Goal: Find specific page/section: Find specific page/section

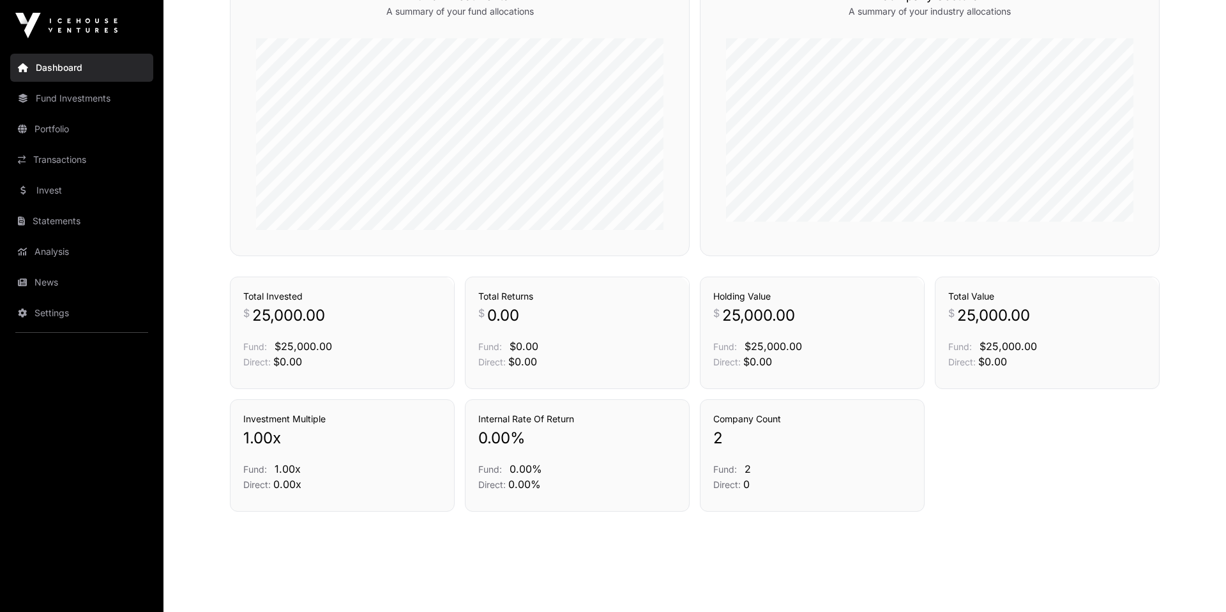
scroll to position [358, 0]
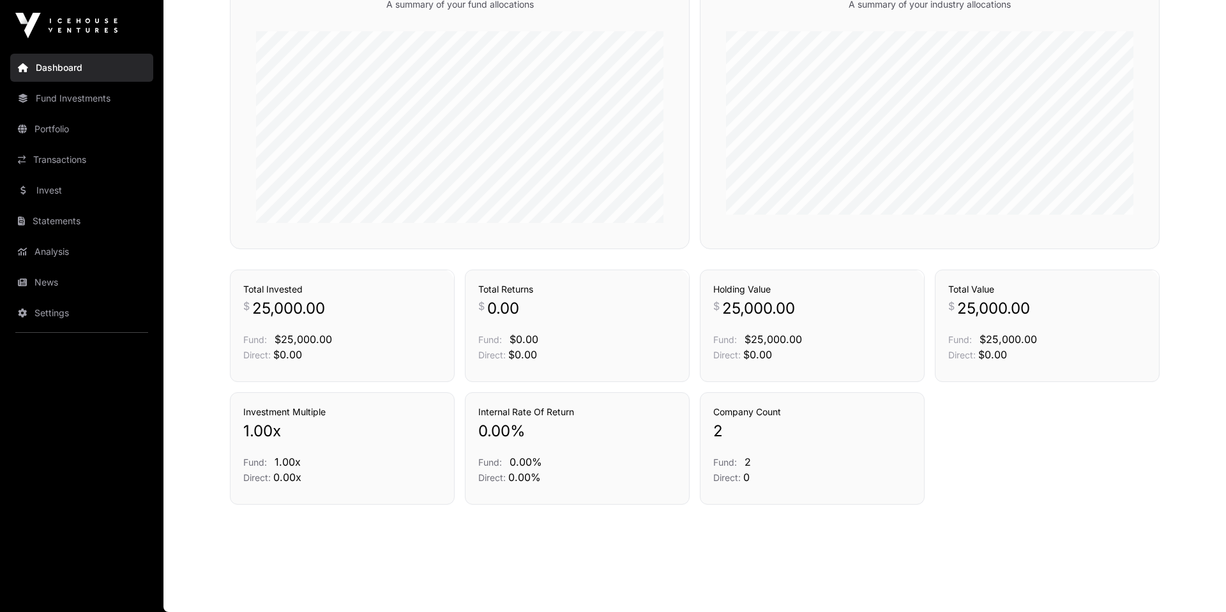
click at [662, 320] on div "Total Returns $ 0.00 Fund: $0.00 Direct: $0.00" at bounding box center [577, 322] width 198 height 79
click at [896, 253] on link "Holdings" at bounding box center [893, 247] width 36 height 13
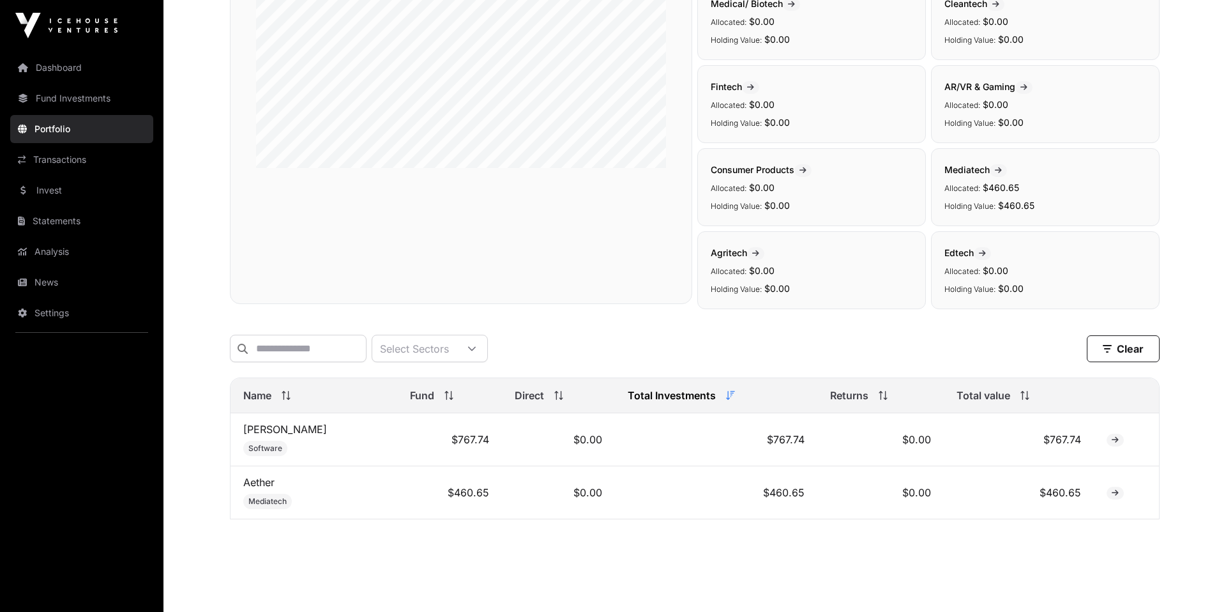
scroll to position [230, 0]
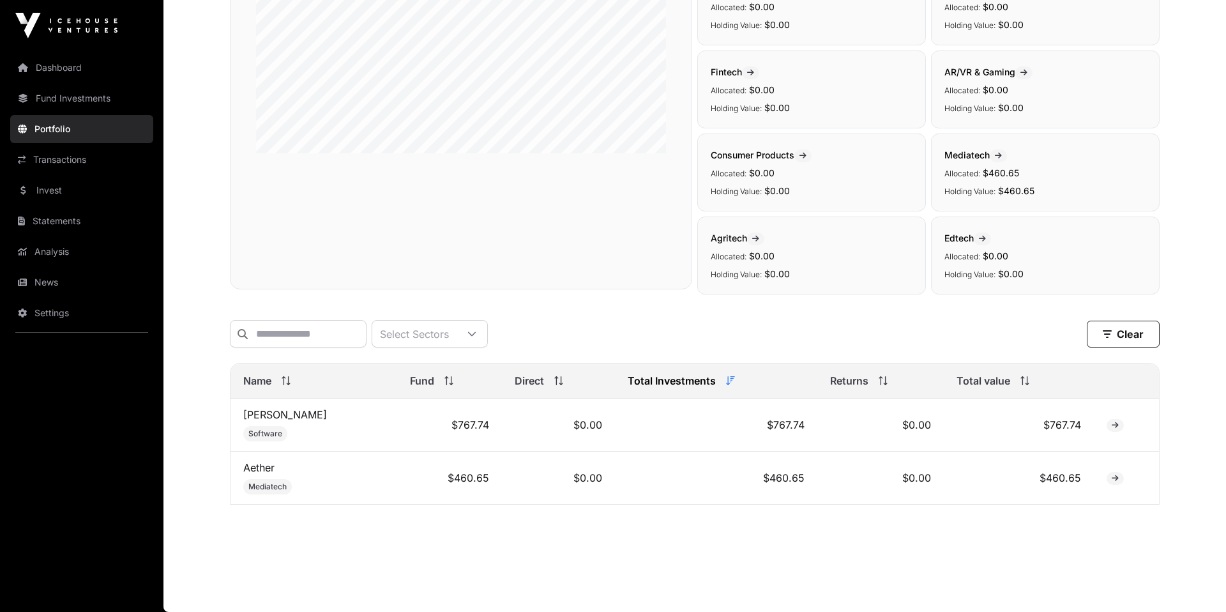
click at [419, 342] on div "Select Sectors" at bounding box center [414, 333] width 84 height 26
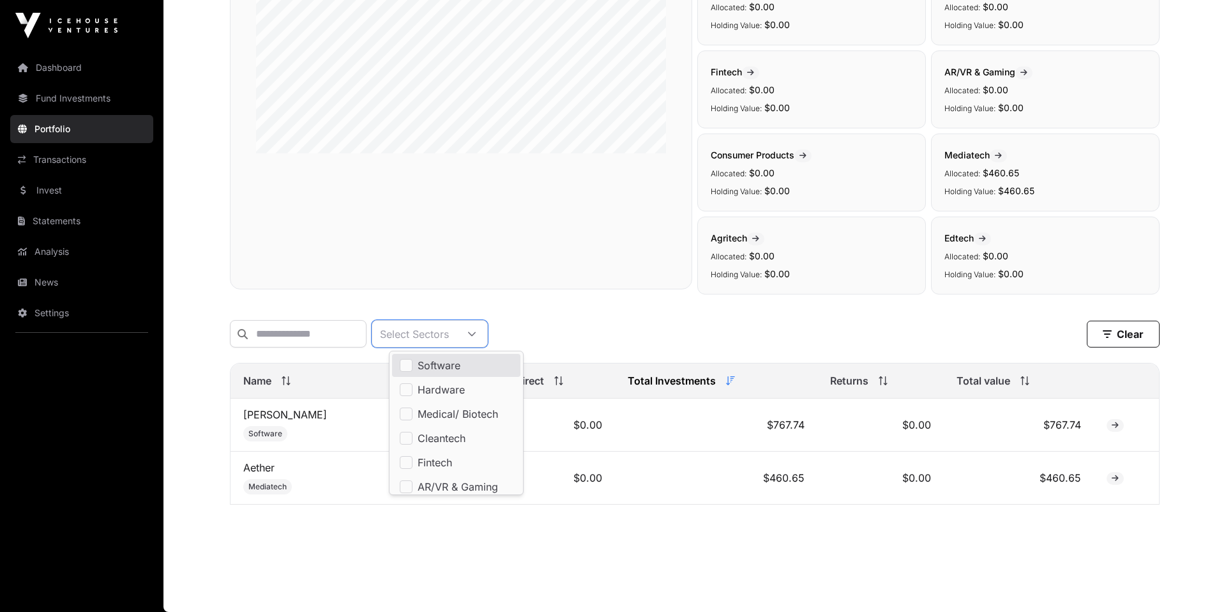
click at [576, 320] on div "Select Sectors Clear" at bounding box center [694, 333] width 929 height 27
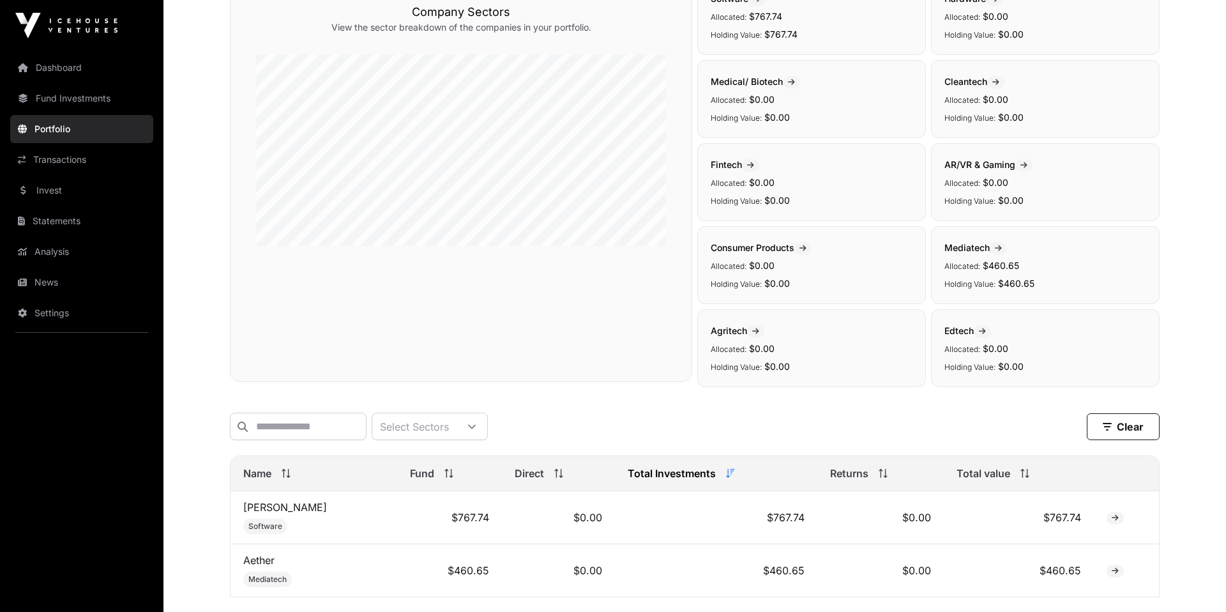
scroll to position [230, 0]
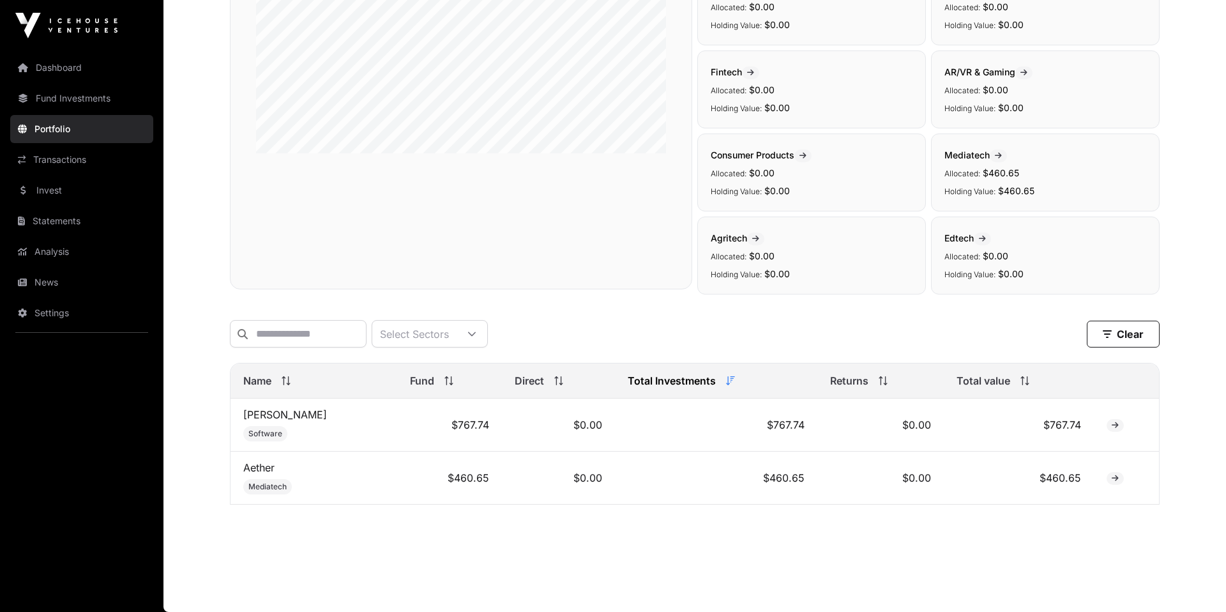
click at [456, 325] on div "Select Sectors" at bounding box center [414, 333] width 84 height 26
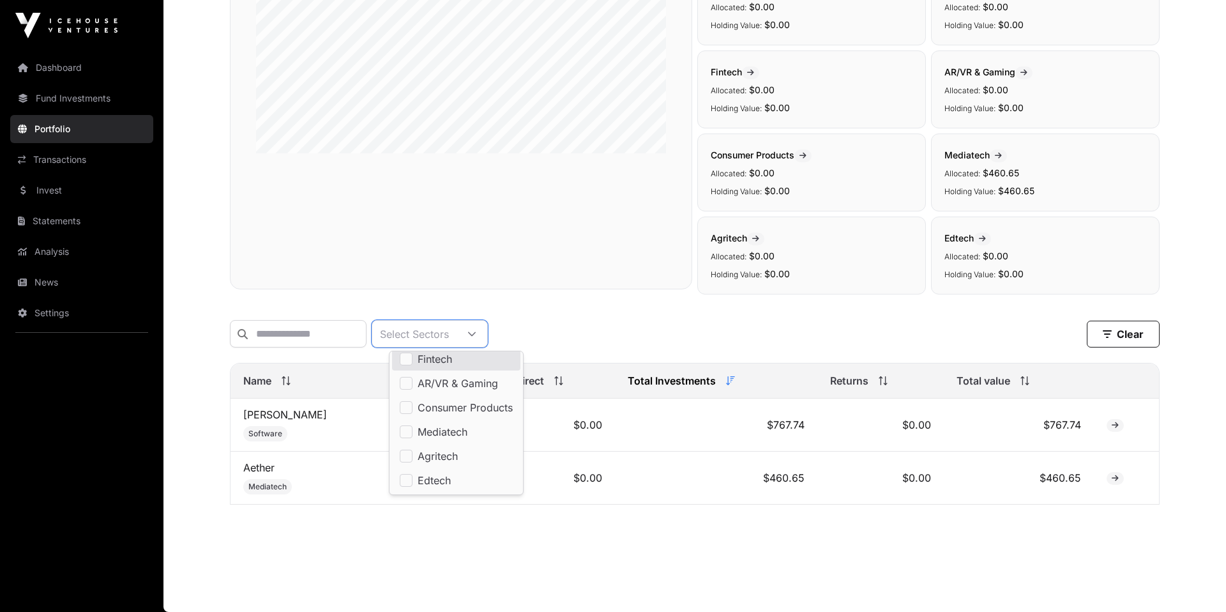
scroll to position [100, 0]
click at [544, 342] on div "Select Sectors Clear" at bounding box center [694, 333] width 929 height 27
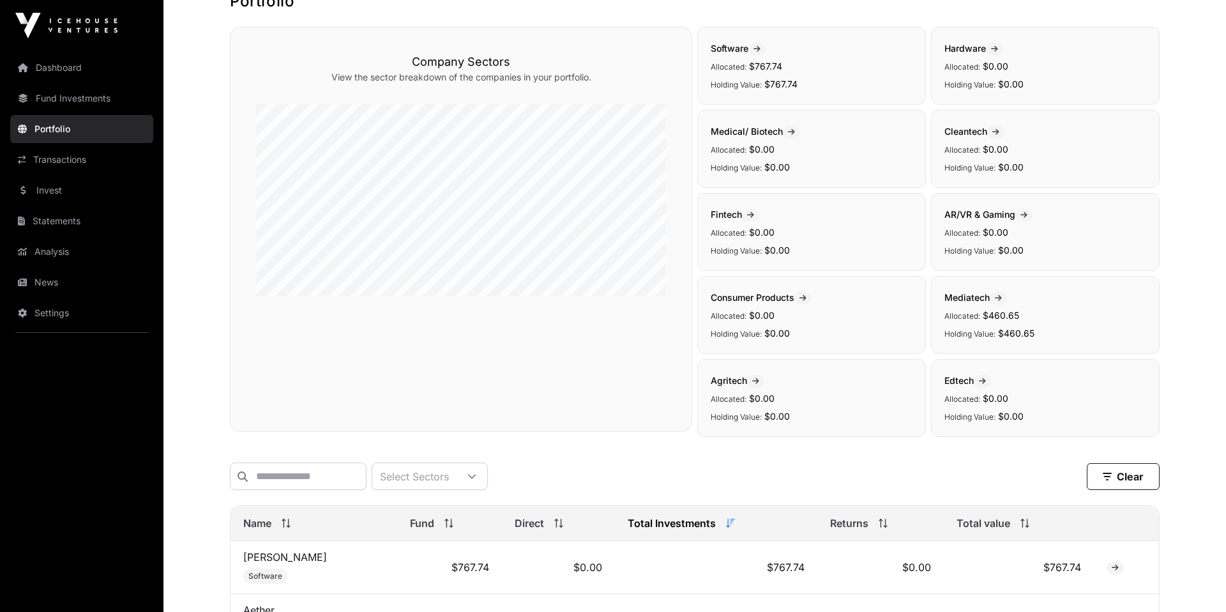
scroll to position [77, 0]
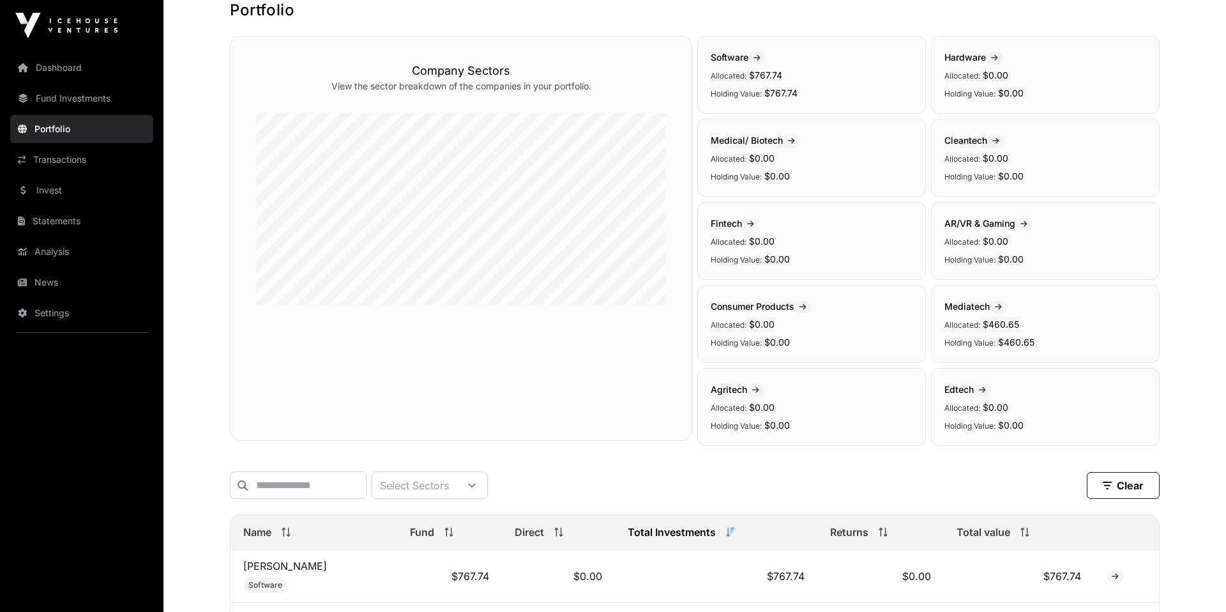
click at [726, 222] on span "Fintech" at bounding box center [734, 223] width 49 height 11
click at [795, 143] on icon at bounding box center [791, 141] width 7 height 8
click at [793, 141] on icon at bounding box center [791, 141] width 7 height 8
click at [756, 138] on span "Medical/ Biotech" at bounding box center [754, 140] width 89 height 11
